Goal: Task Accomplishment & Management: Manage account settings

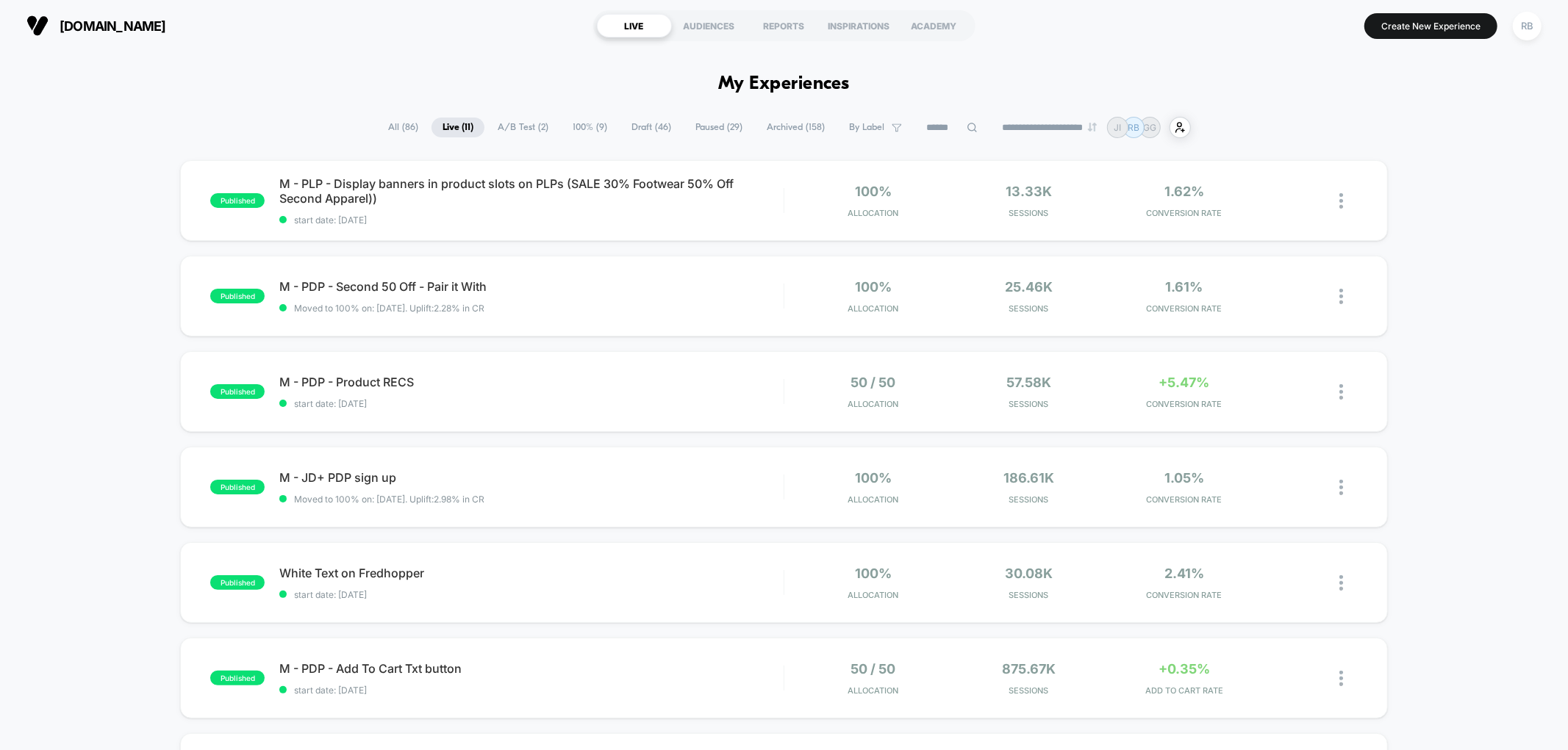
click at [501, 125] on span "A/B Test ( 2 )" at bounding box center [523, 127] width 73 height 20
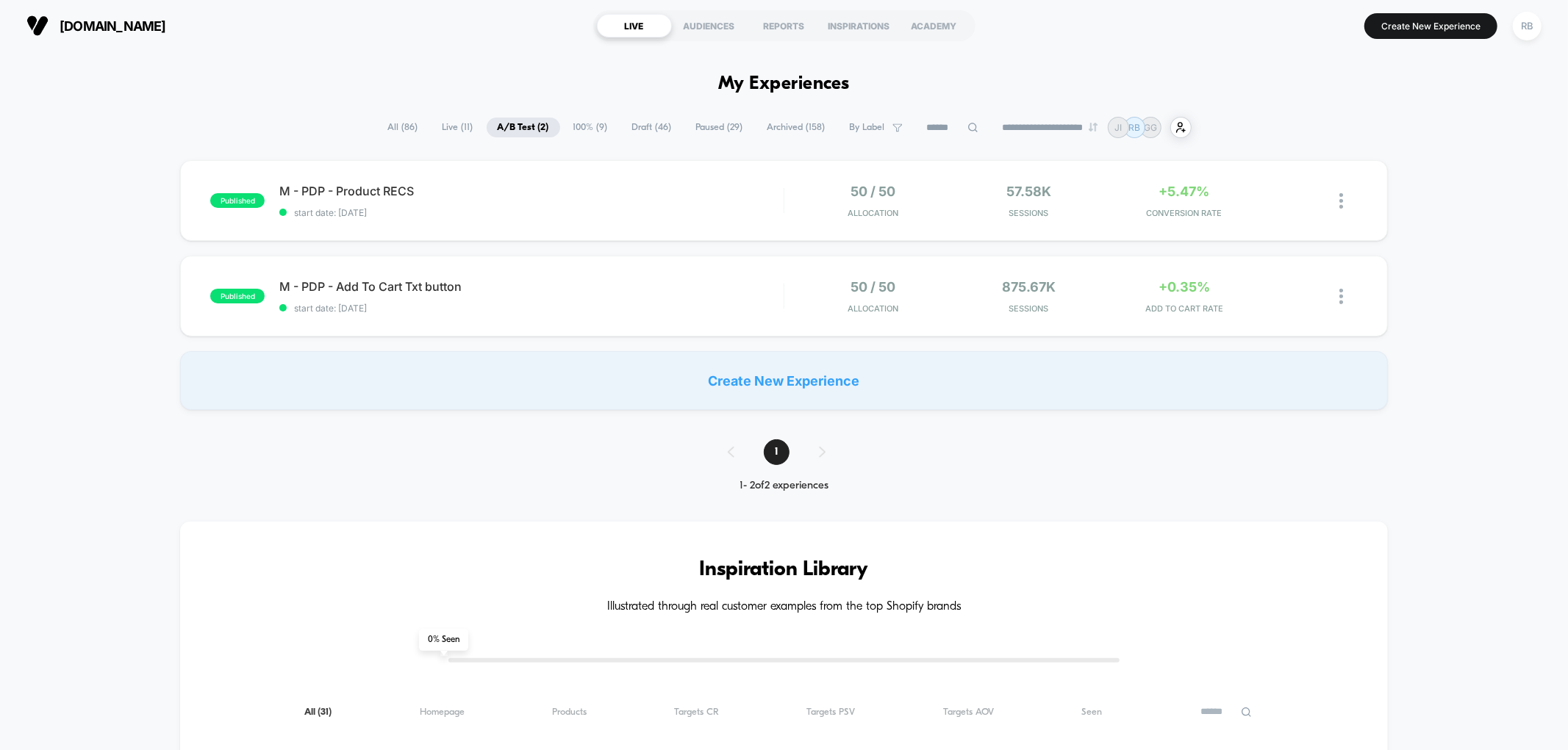
click at [456, 126] on span "Live ( 11 )" at bounding box center [458, 127] width 53 height 20
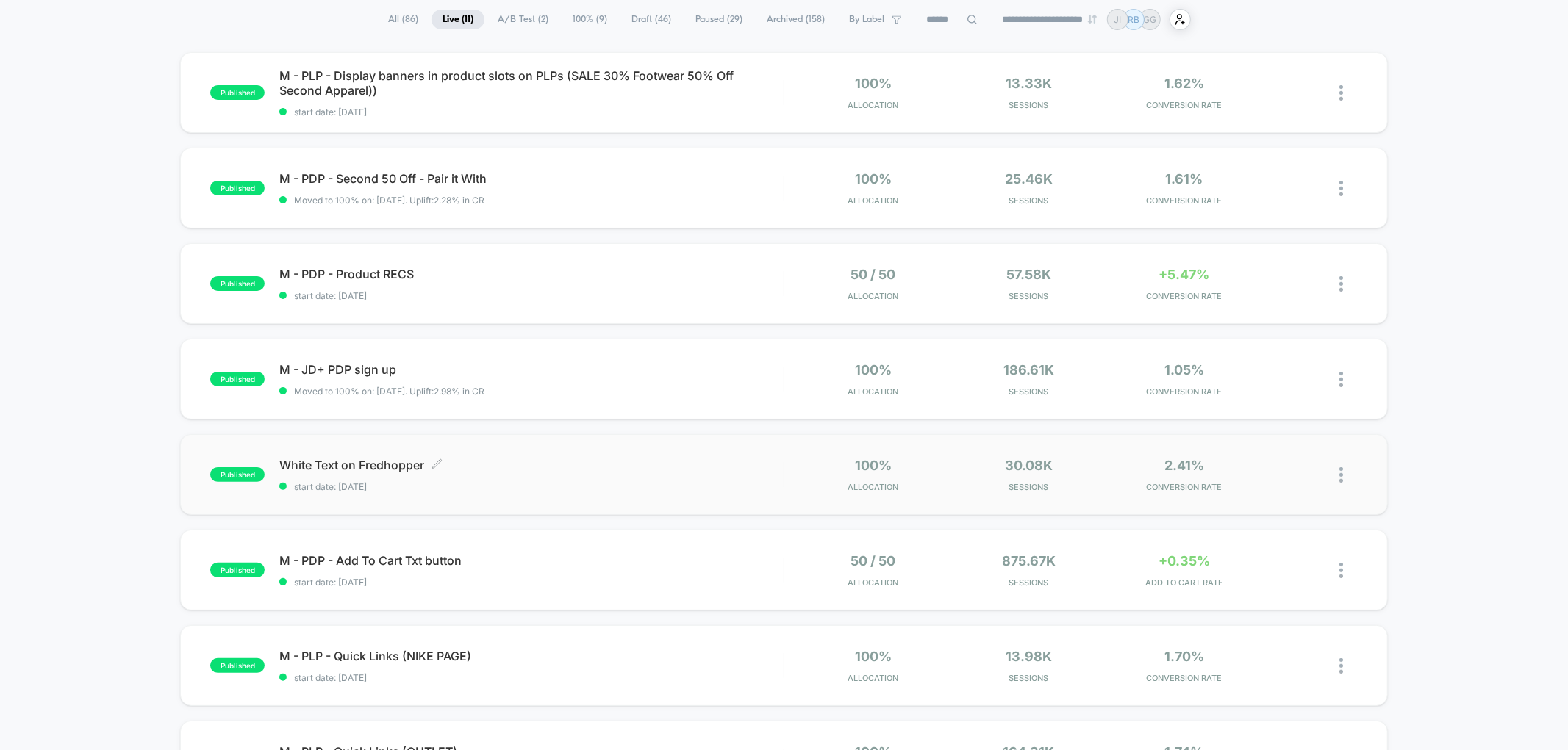
scroll to position [81, 0]
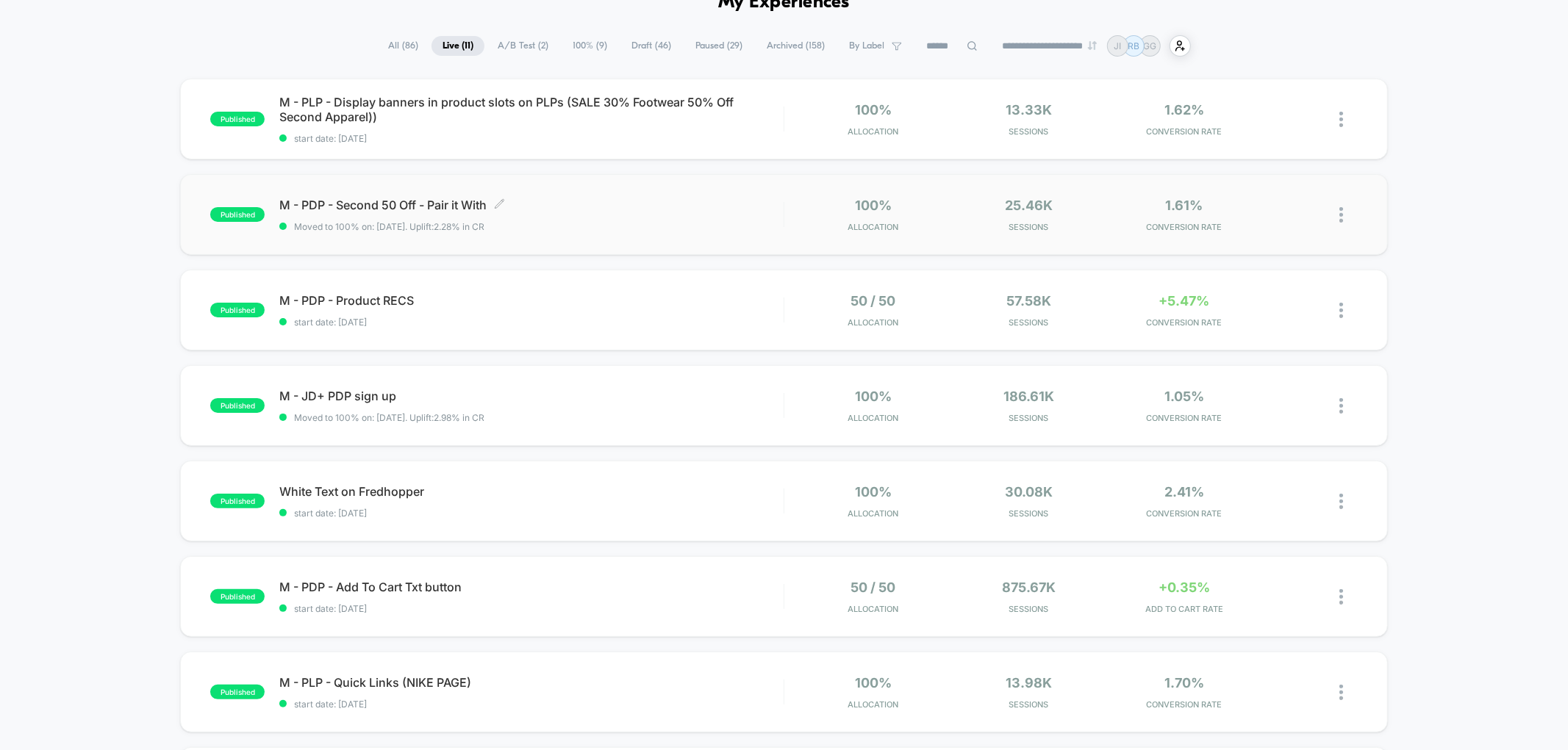
click at [662, 228] on span "Moved to 100% on: [DATE] . Uplift: 2.28% in CR" at bounding box center [531, 227] width 503 height 11
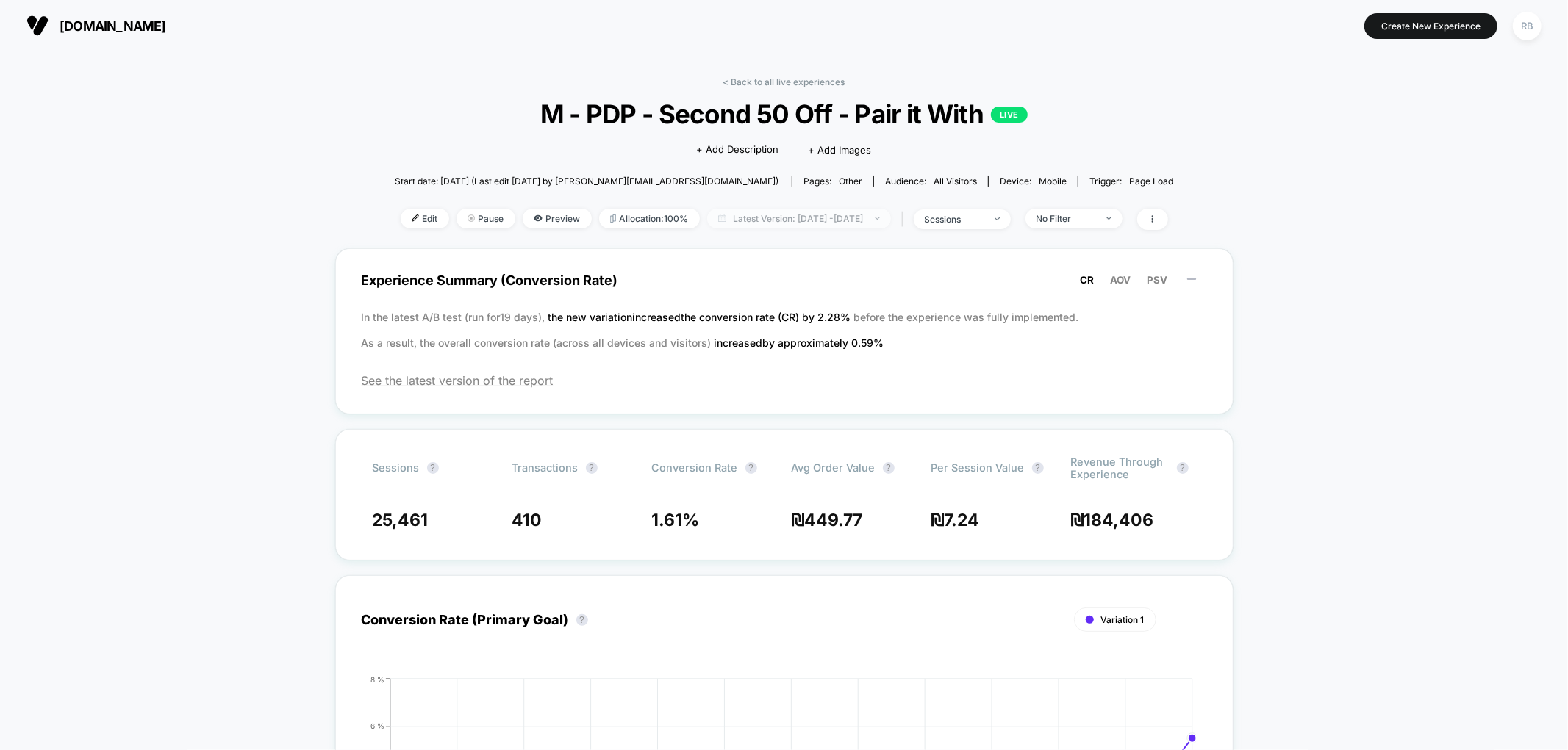
click at [831, 211] on span "Latest Version: [DATE] - [DATE]" at bounding box center [799, 218] width 184 height 20
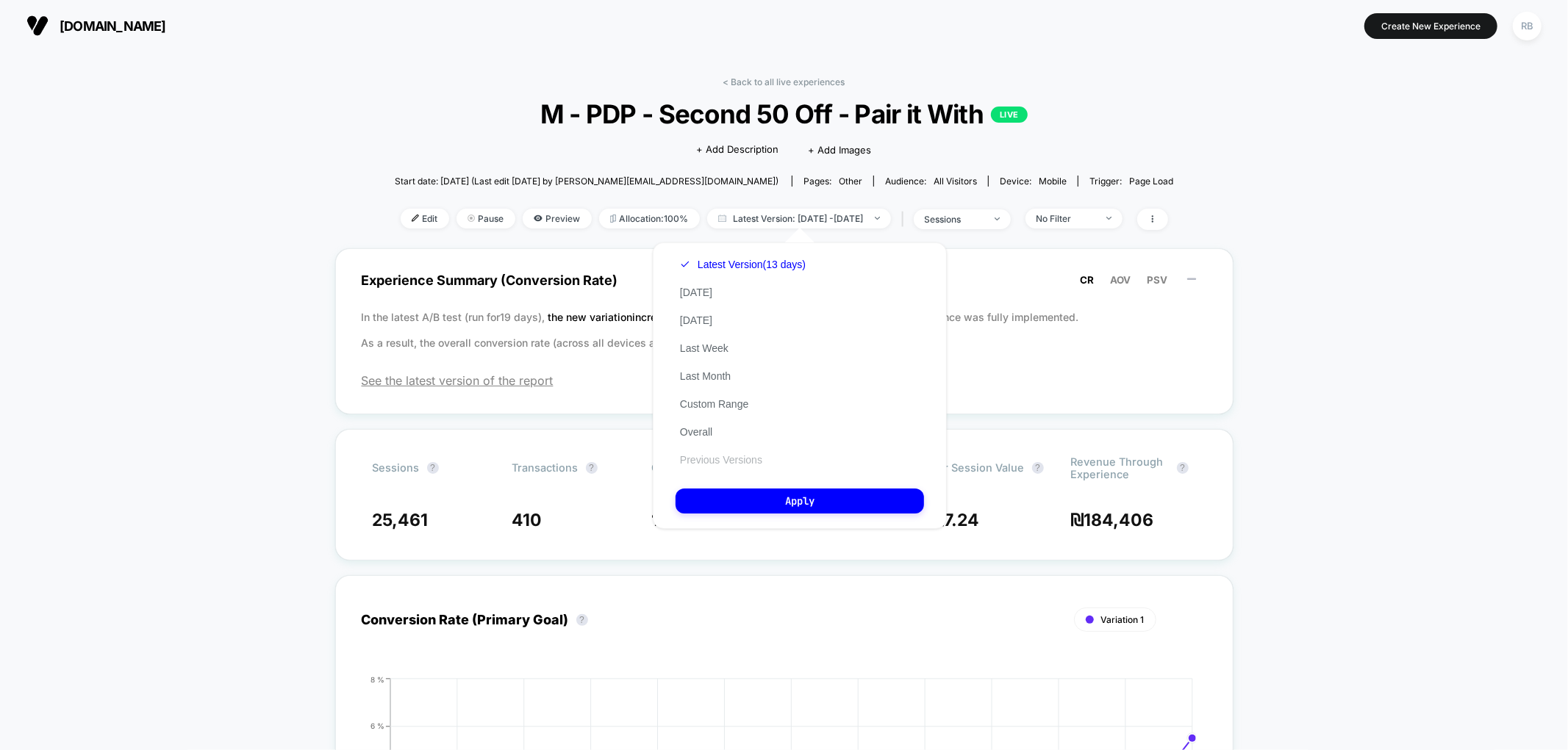
click at [739, 460] on button "Previous Versions" at bounding box center [721, 460] width 91 height 13
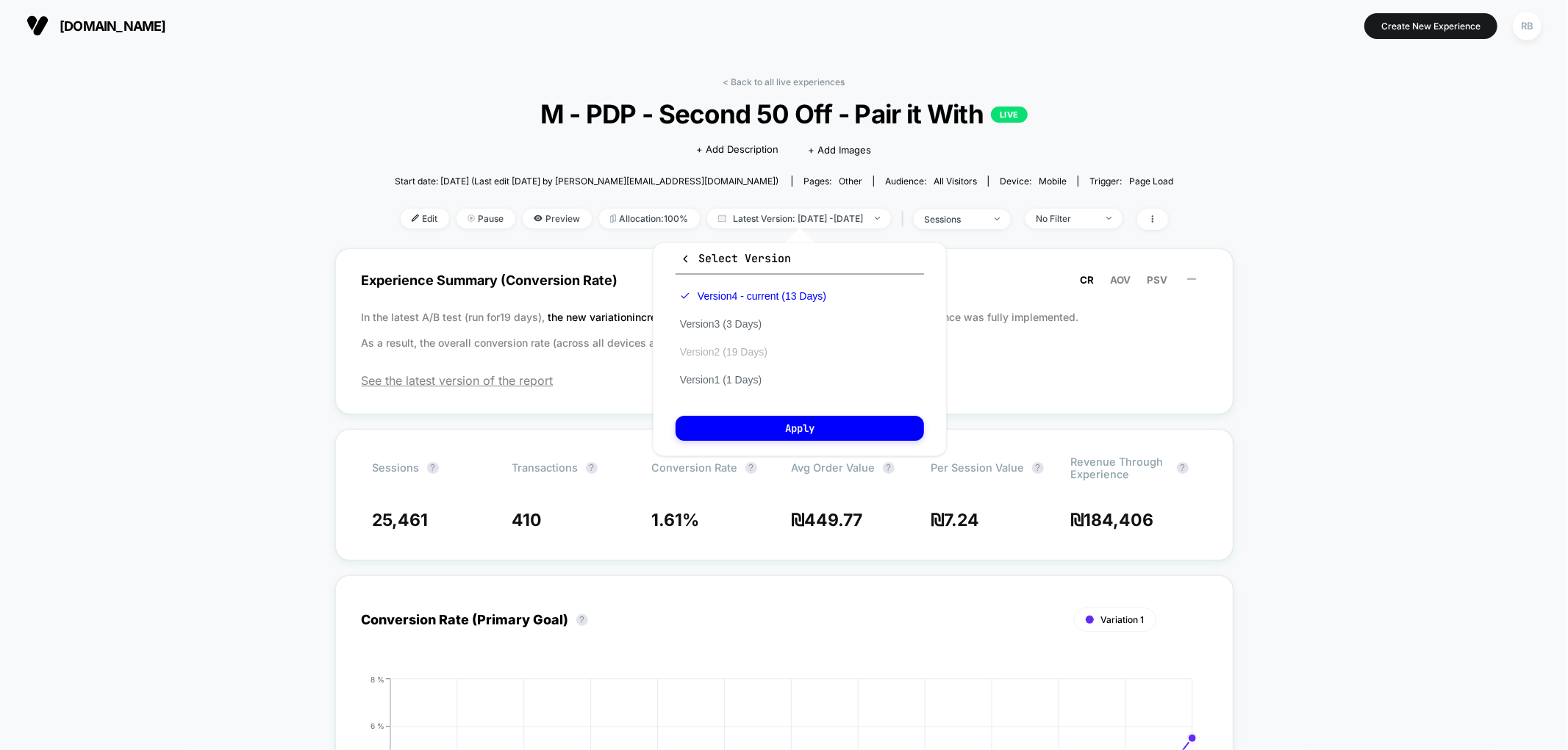
click at [765, 349] on button "Version 2 (19 Days)" at bounding box center [724, 352] width 97 height 13
click at [765, 428] on button "Apply" at bounding box center [800, 428] width 248 height 25
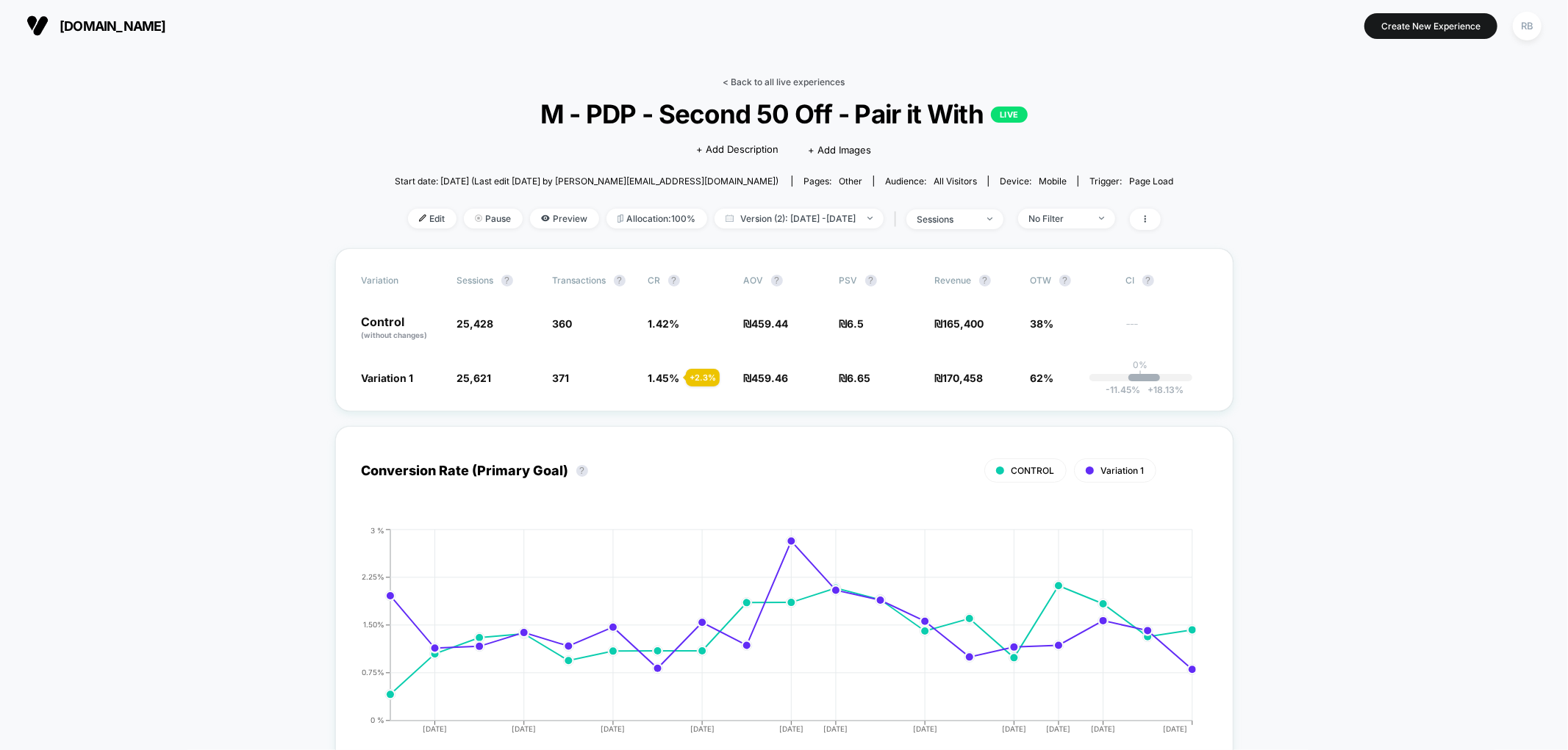
click at [781, 83] on link "< Back to all live experiences" at bounding box center [784, 82] width 122 height 11
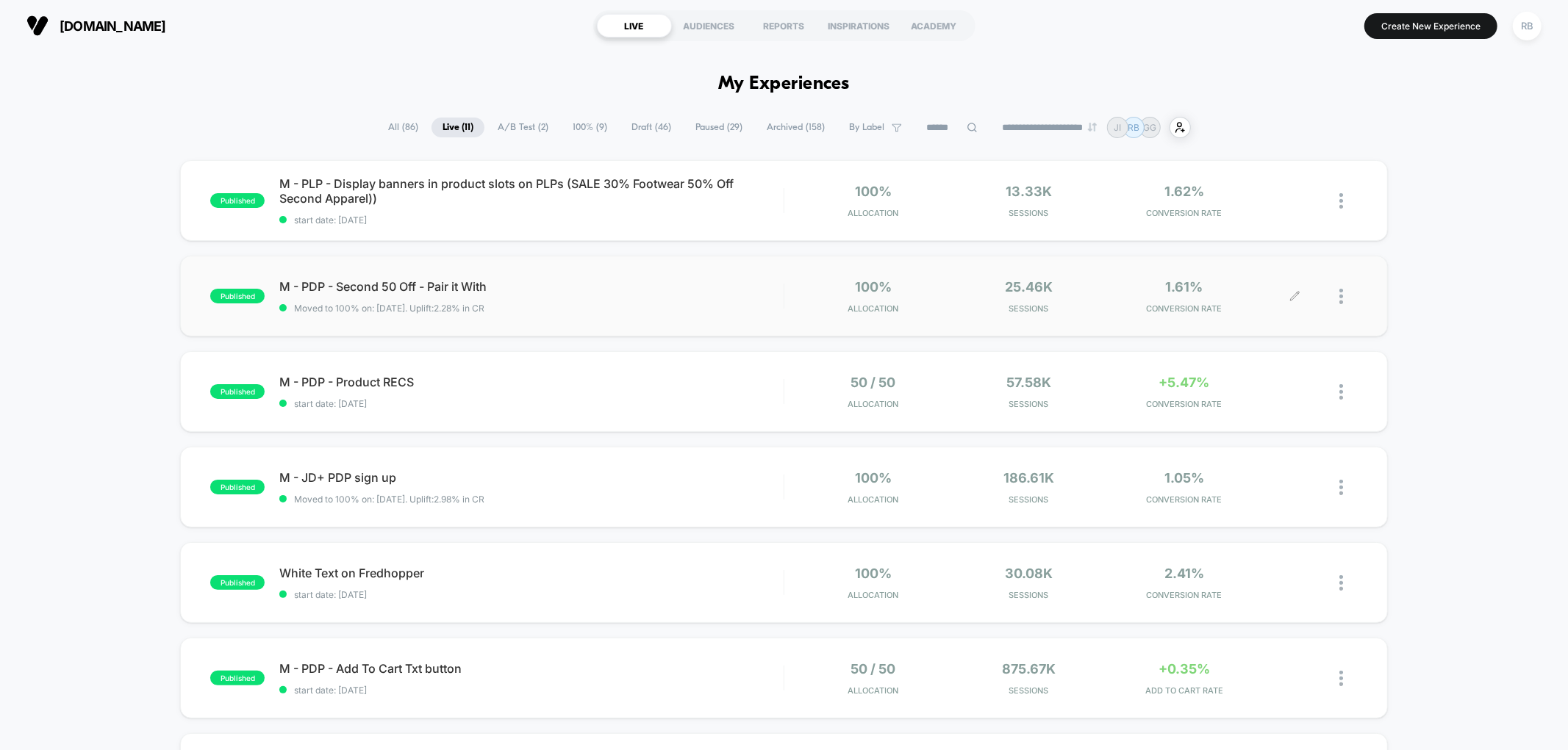
click at [1336, 296] on div at bounding box center [1325, 296] width 62 height 34
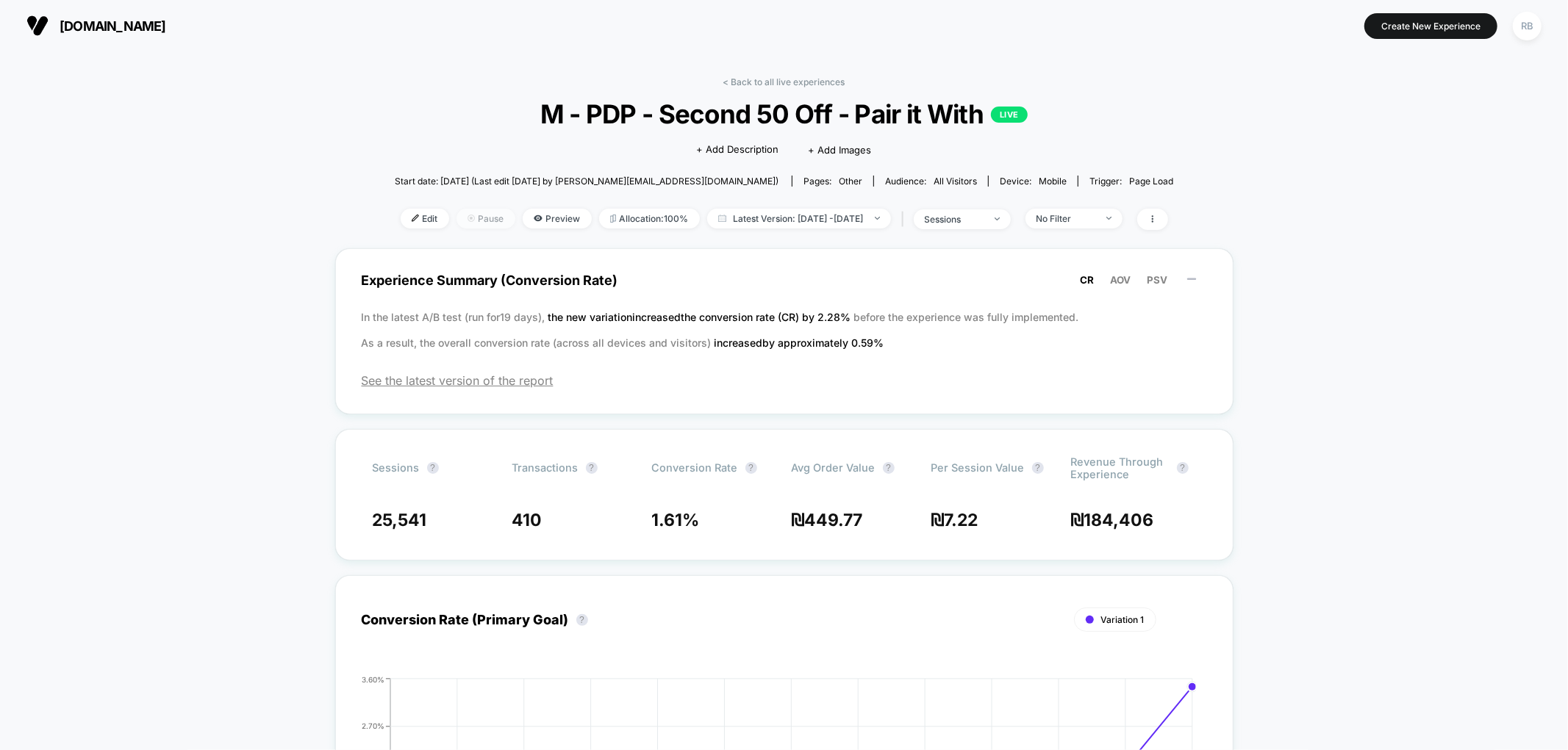
click at [457, 216] on span "Pause" at bounding box center [486, 218] width 59 height 20
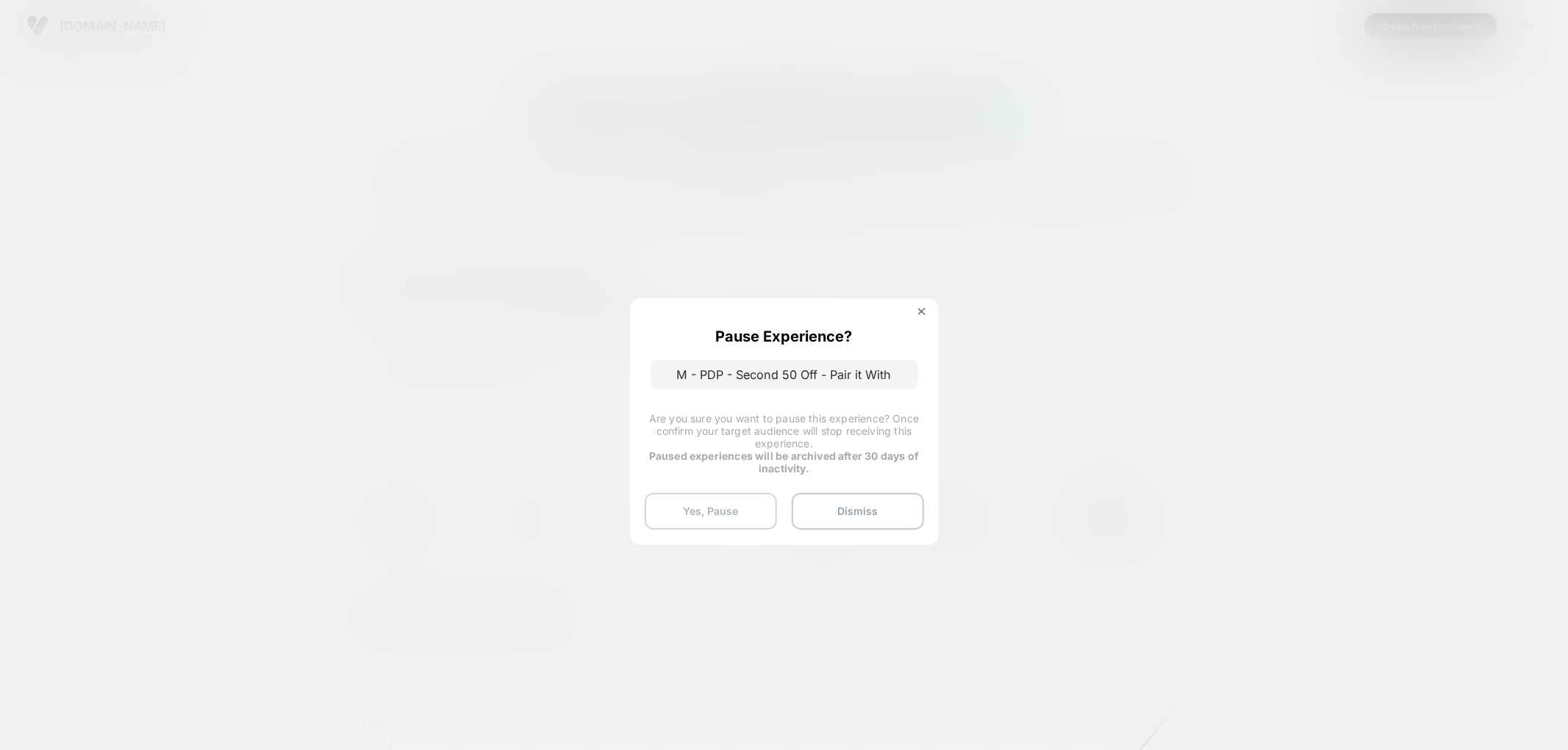
click at [739, 503] on button "Yes, Pause" at bounding box center [711, 511] width 133 height 37
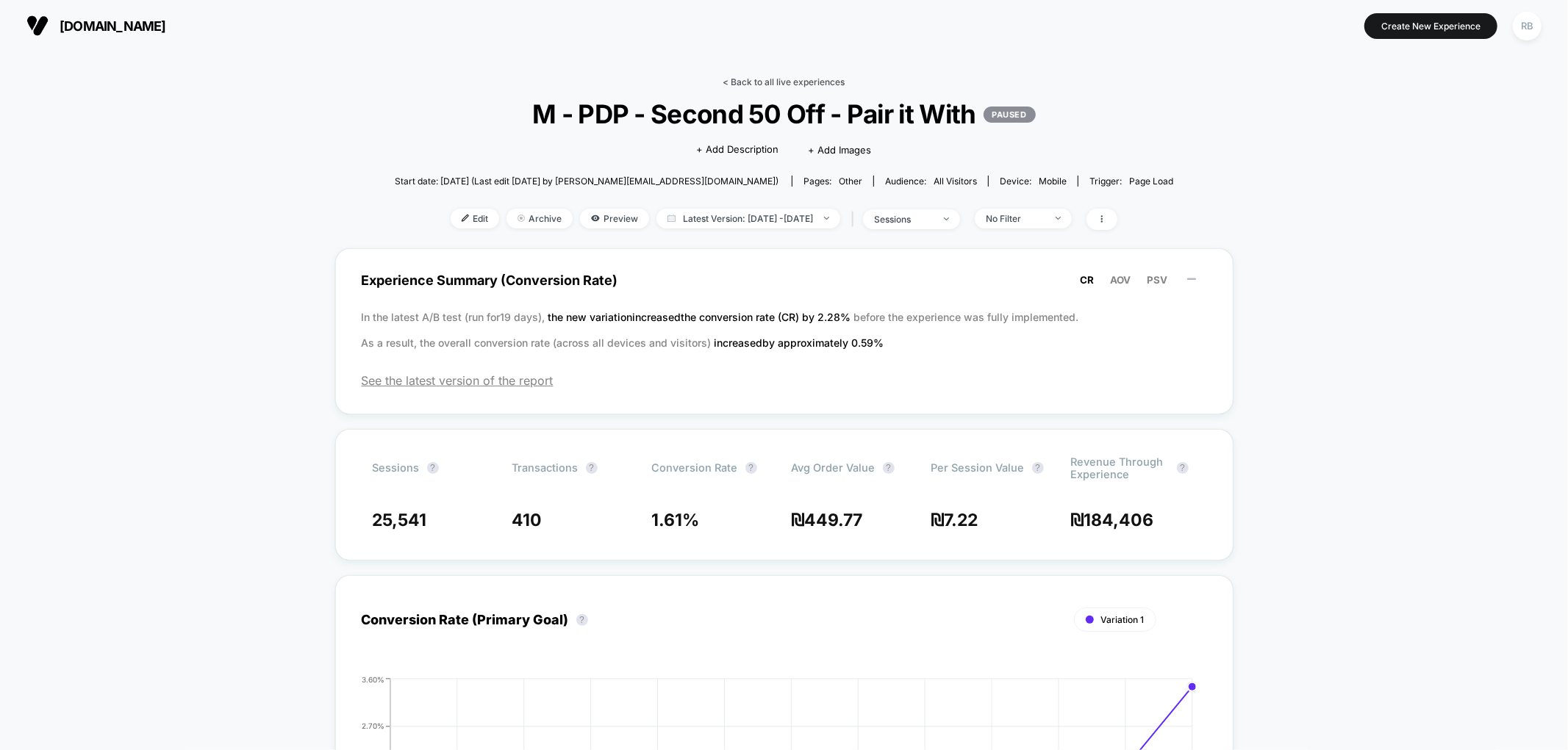
click at [758, 78] on link "< Back to all live experiences" at bounding box center [784, 82] width 122 height 11
